Goal: Task Accomplishment & Management: Use online tool/utility

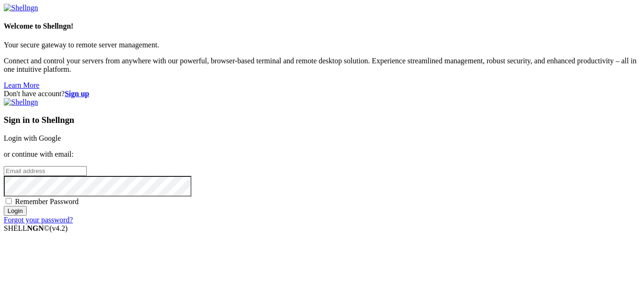
type input "root"
click at [61, 134] on link "Login with Google" at bounding box center [32, 138] width 57 height 8
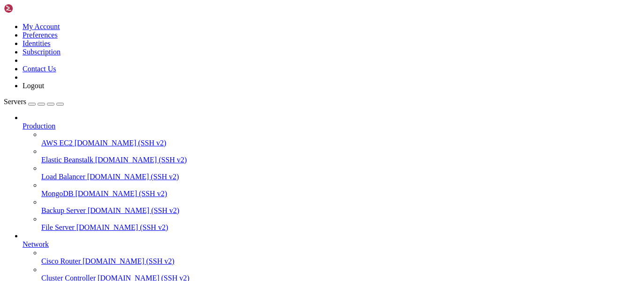
scroll to position [98, 0]
